Goal: Communication & Community: Participate in discussion

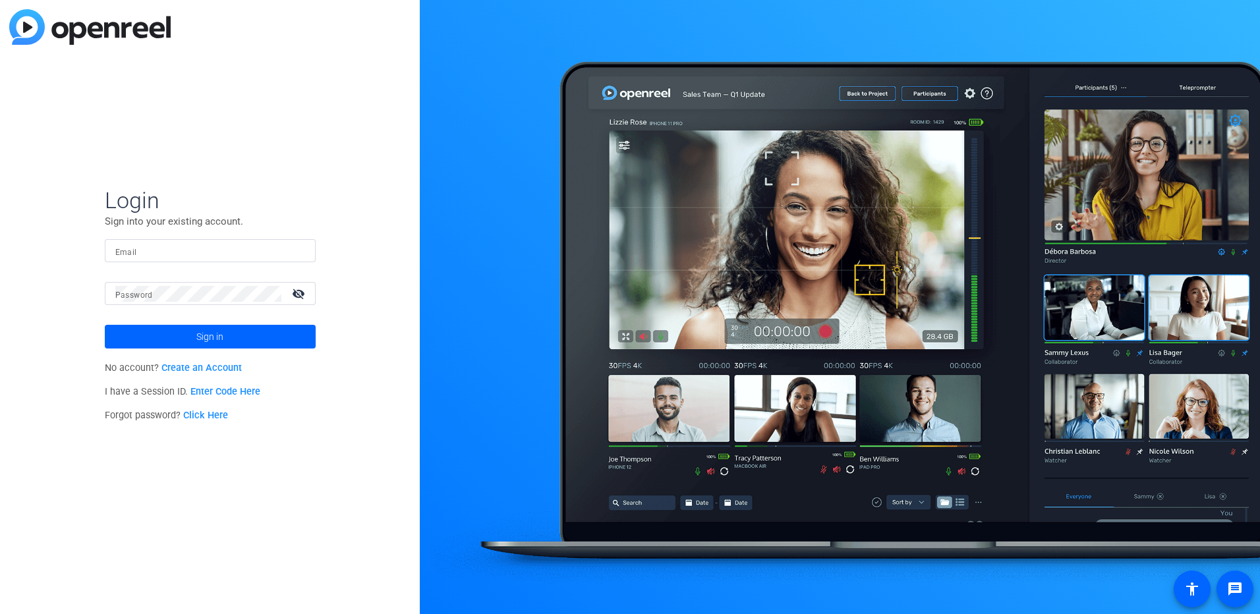
click at [159, 250] on input "Email" at bounding box center [210, 251] width 190 height 16
drag, startPoint x: 241, startPoint y: 244, endPoint x: 69, endPoint y: 249, distance: 172.8
click at [69, 249] on div "Login Sign into your existing account. Email [PERSON_NAME][EMAIL_ADDRESS][PERSO…" at bounding box center [210, 307] width 420 height 614
type input "[PERSON_NAME][EMAIL_ADDRESS][PERSON_NAME][DOMAIN_NAME]"
click at [105, 325] on button "Sign in" at bounding box center [210, 337] width 211 height 24
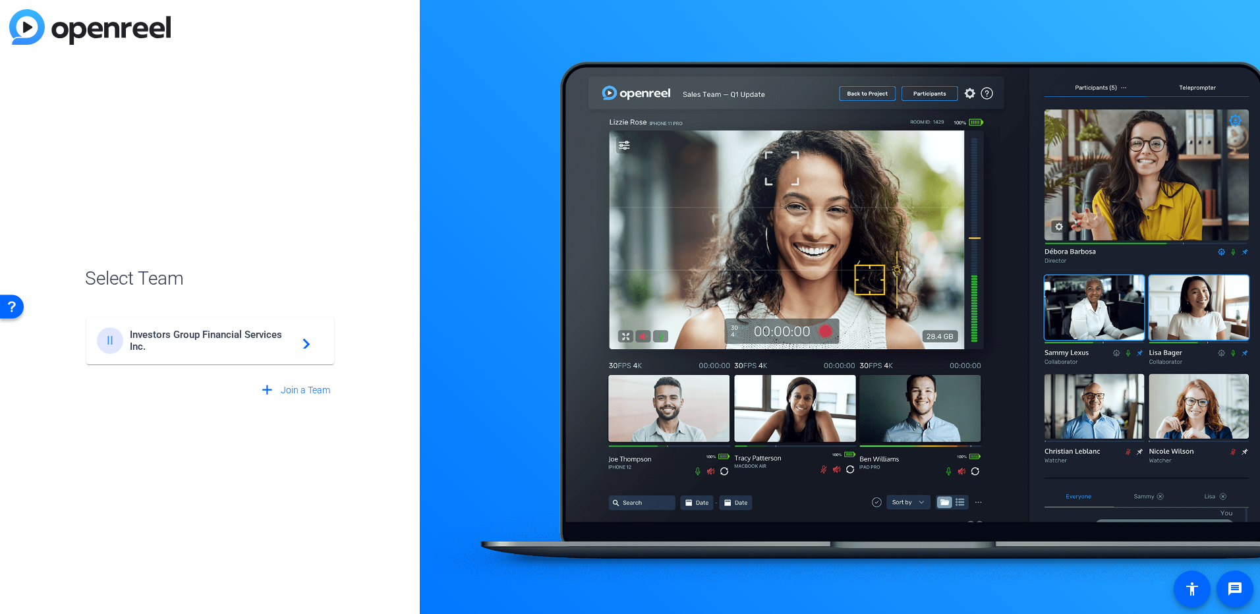
click at [268, 334] on span "Investors Group Financial Services Inc." at bounding box center [212, 341] width 165 height 24
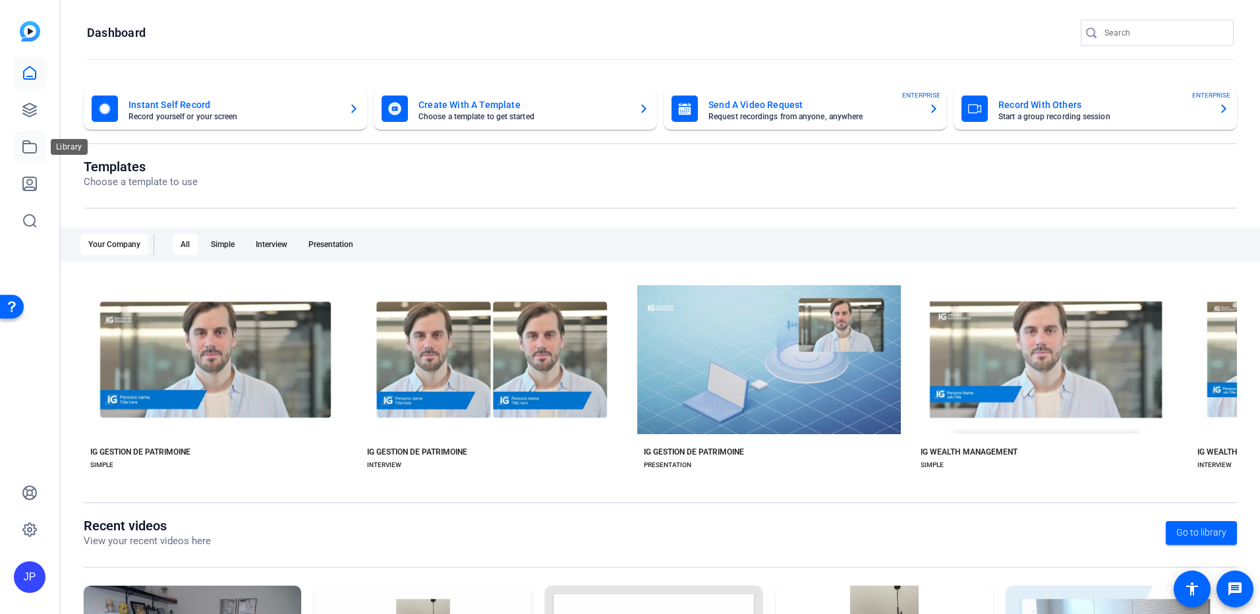
click at [27, 148] on icon at bounding box center [30, 147] width 16 height 16
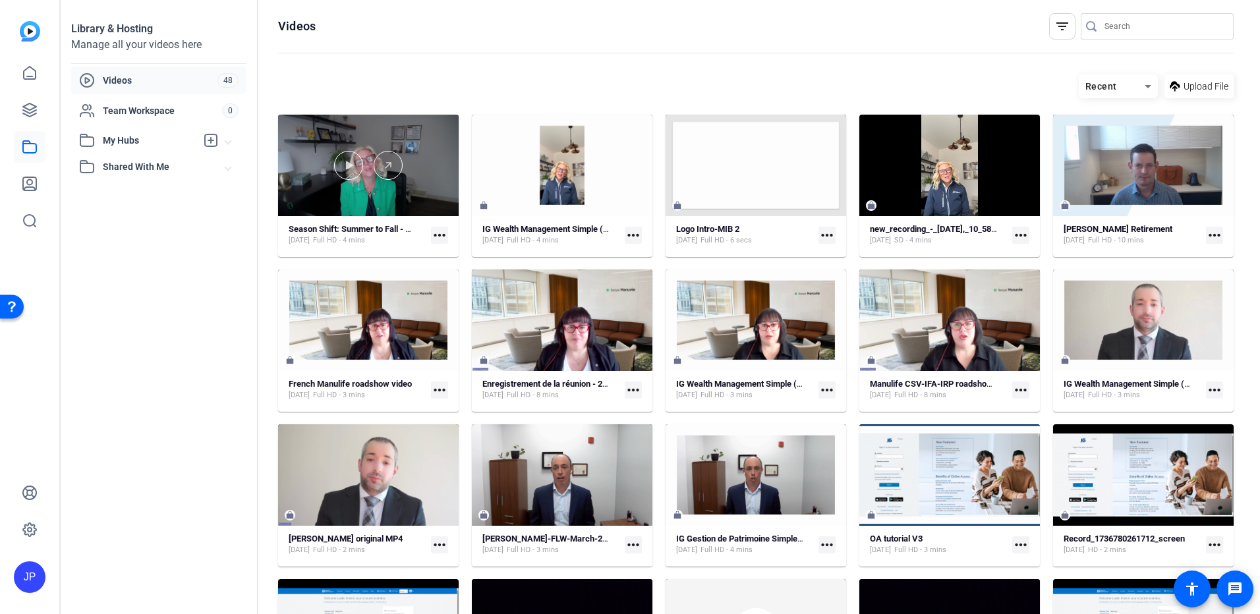
click at [380, 191] on div at bounding box center [368, 166] width 181 height 102
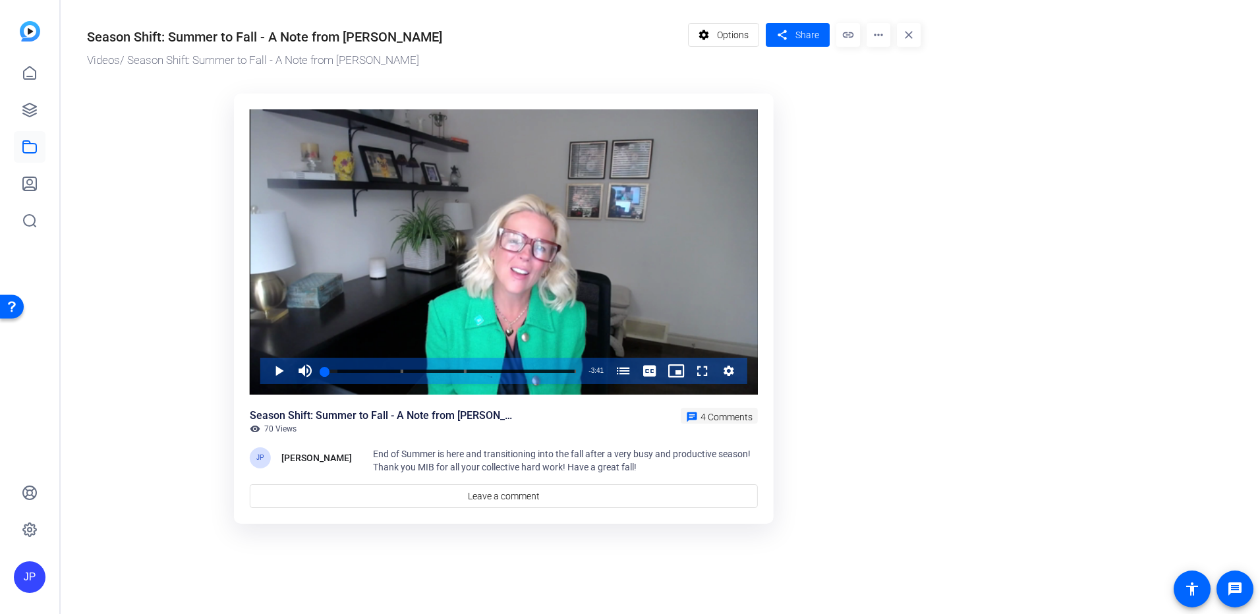
click at [720, 412] on span "4 Comments" at bounding box center [727, 417] width 52 height 11
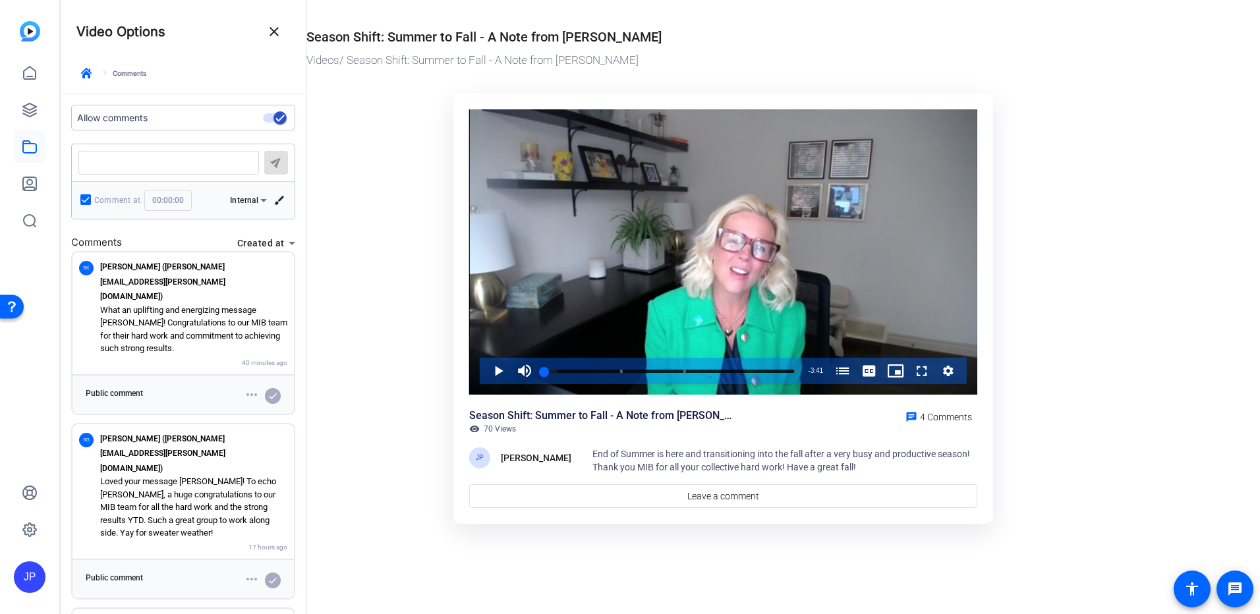
click at [496, 427] on span "70 Views" at bounding box center [500, 429] width 32 height 11
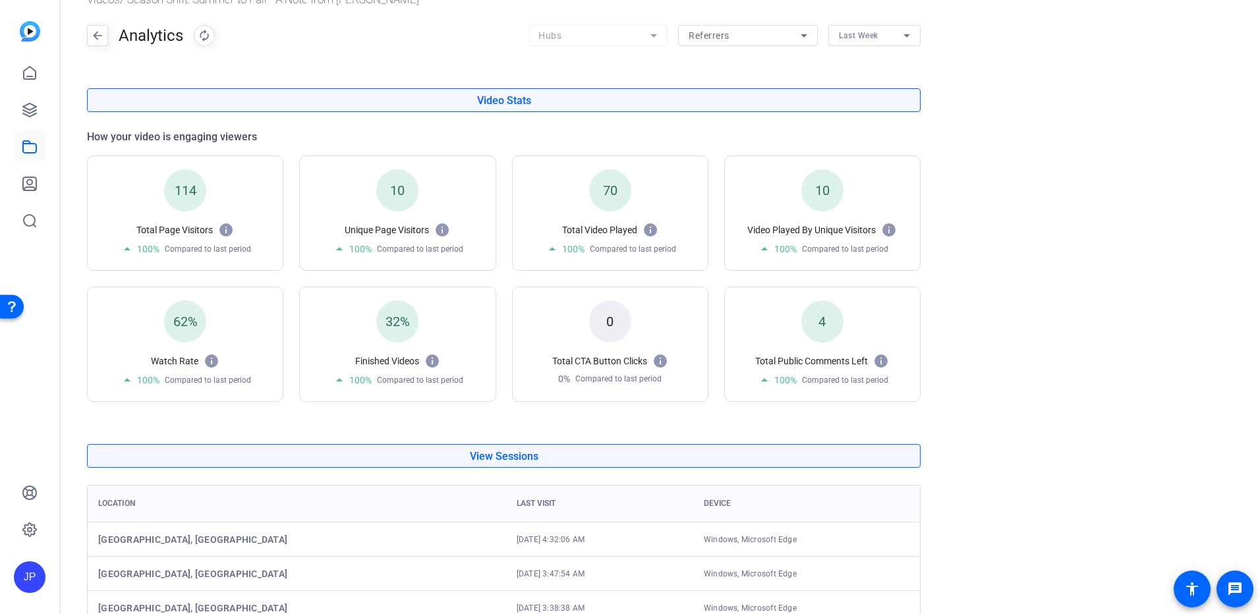
scroll to position [39, 0]
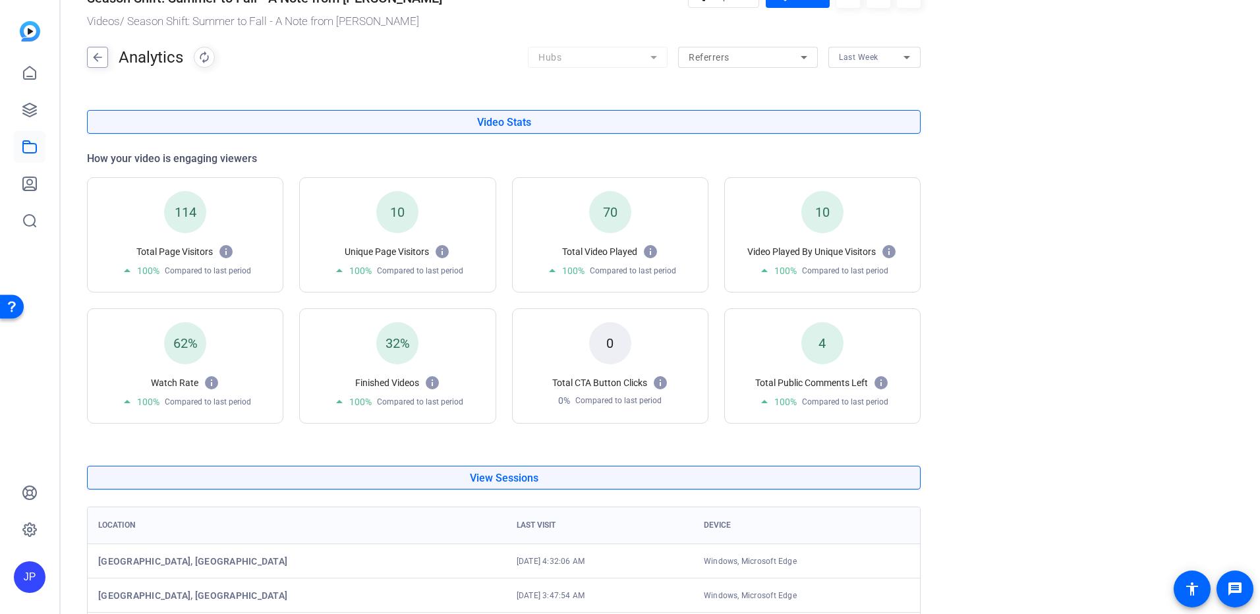
click at [102, 49] on mat-icon "arrow_back" at bounding box center [98, 57] width 20 height 21
